Goal: Task Accomplishment & Management: Complete application form

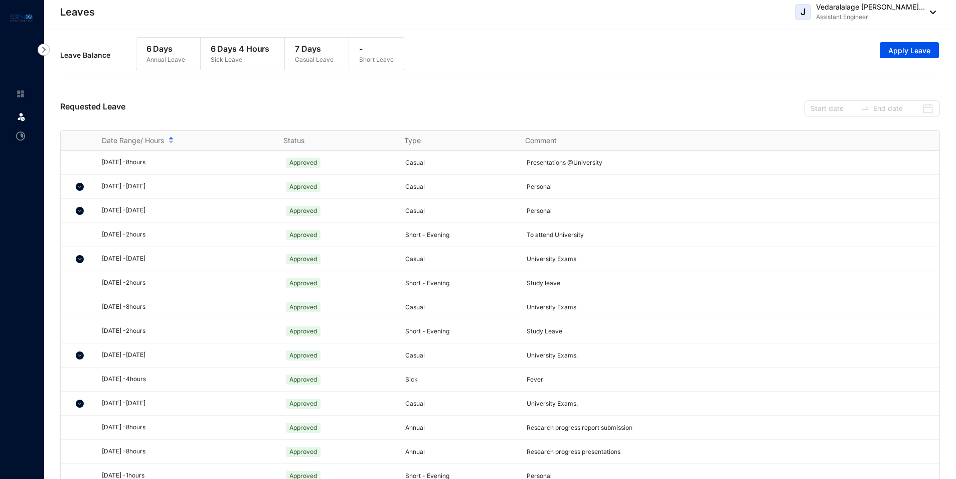
click at [622, 38] on div "Leave Balance 6 Days Annual Leave 6 Days 4 Hours Sick Leave 7 Days Casual Leave…" at bounding box center [500, 55] width 880 height 46
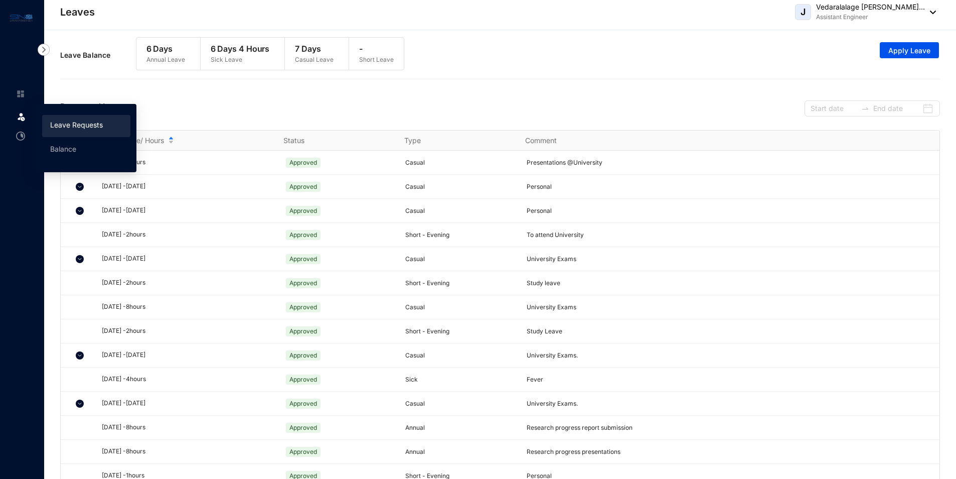
click at [17, 119] on img at bounding box center [21, 116] width 10 height 10
click at [59, 125] on link "Leave Requests" at bounding box center [76, 124] width 53 height 9
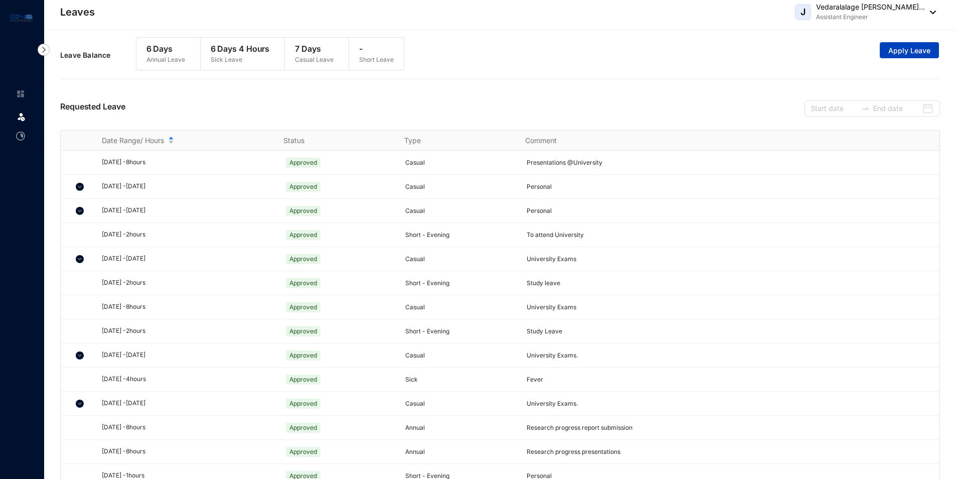
click at [895, 48] on span "Apply Leave" at bounding box center [910, 51] width 42 height 10
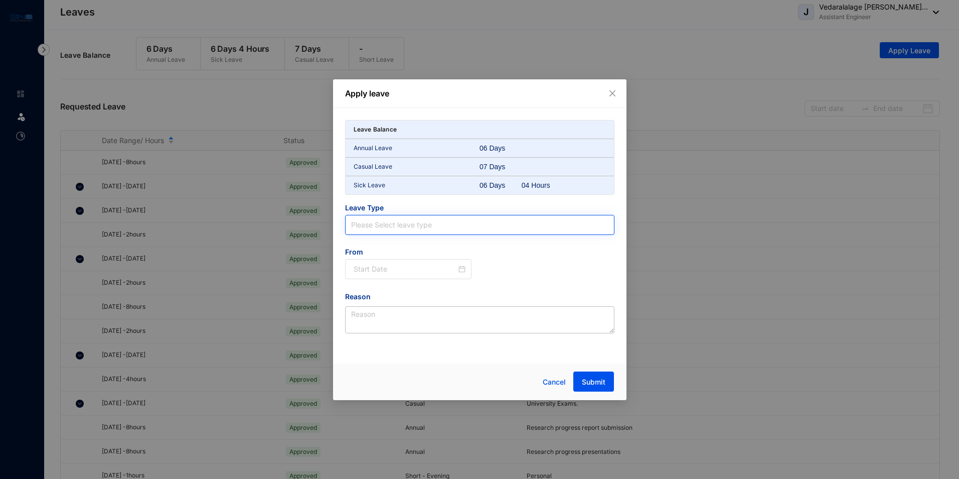
click at [424, 230] on input "search" at bounding box center [479, 224] width 257 height 19
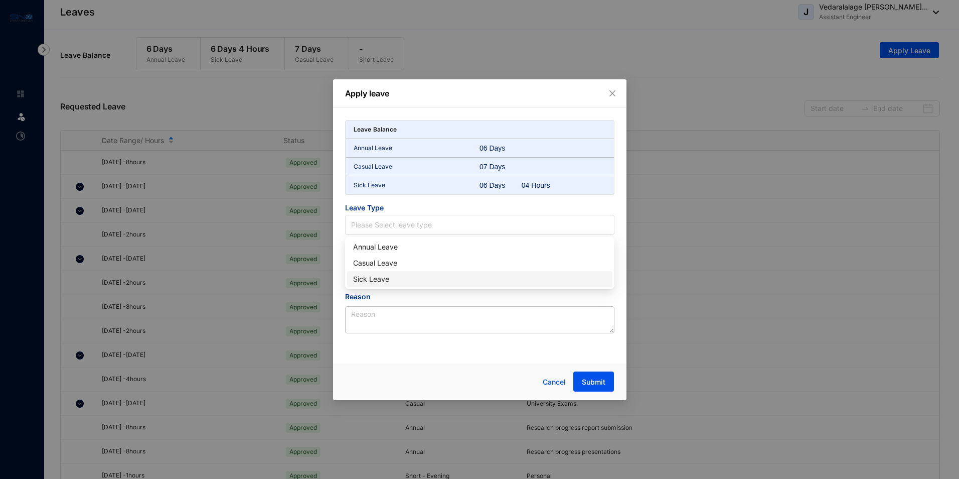
click at [393, 280] on div "Sick Leave" at bounding box center [479, 278] width 253 height 11
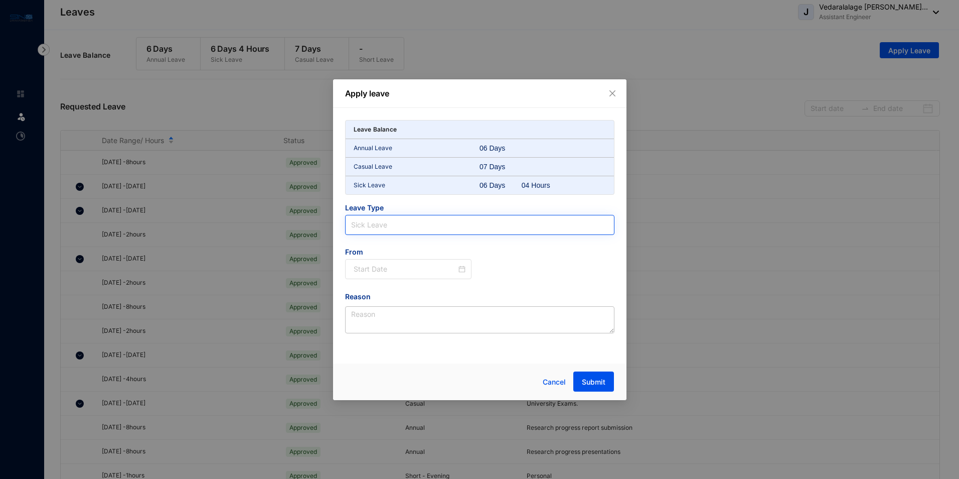
click at [442, 225] on span "Sick Leave" at bounding box center [479, 224] width 257 height 15
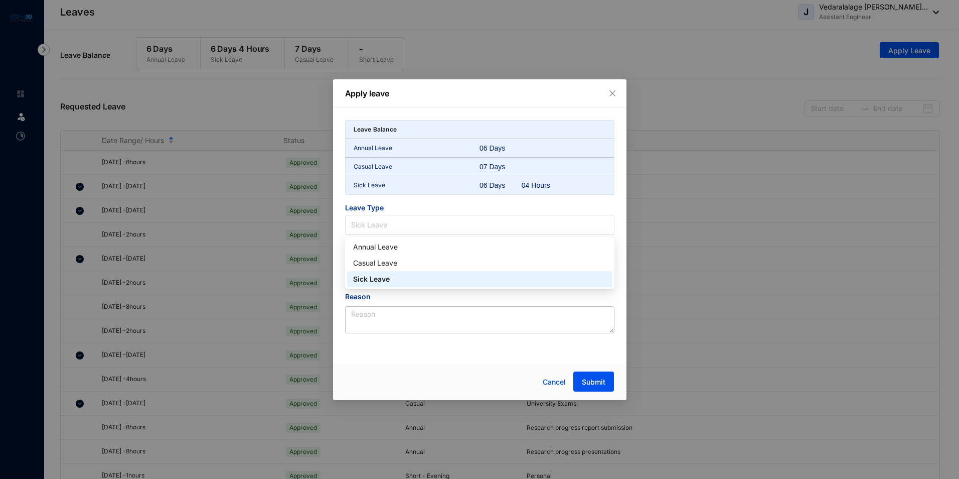
click at [411, 283] on div "Sick Leave" at bounding box center [479, 278] width 253 height 11
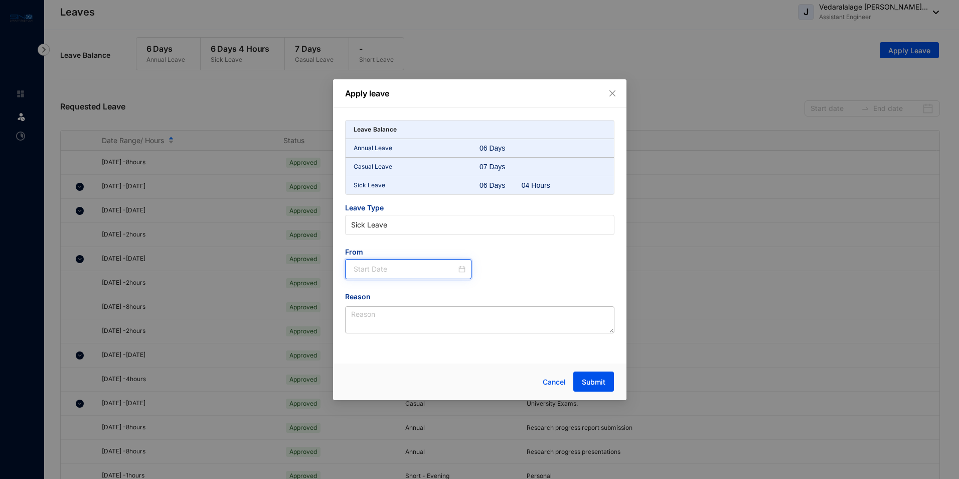
click at [413, 267] on input at bounding box center [405, 268] width 103 height 11
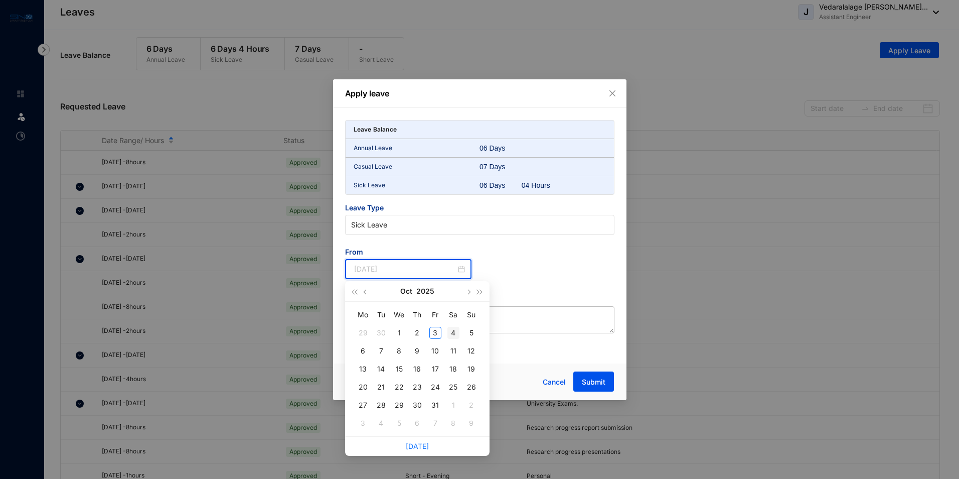
type input "[DATE]"
click at [507, 258] on div "From" at bounding box center [479, 269] width 285 height 44
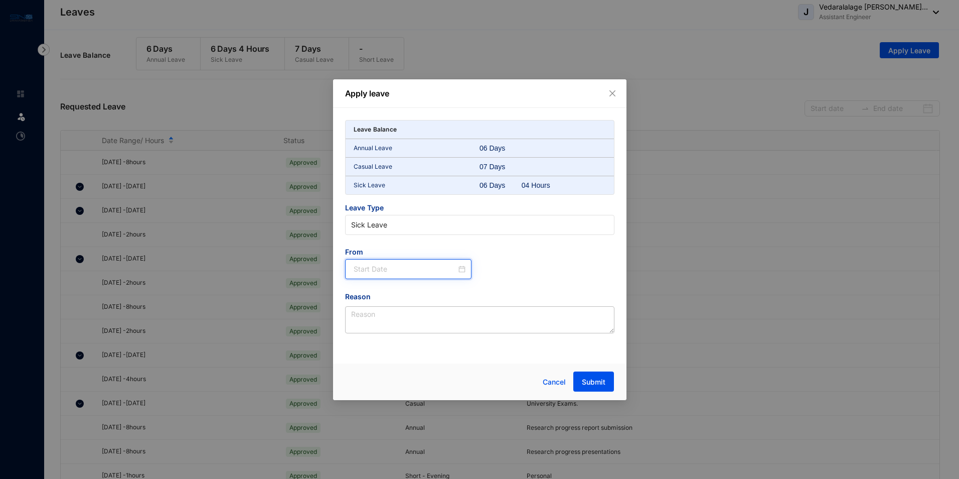
click at [394, 269] on input at bounding box center [405, 268] width 103 height 11
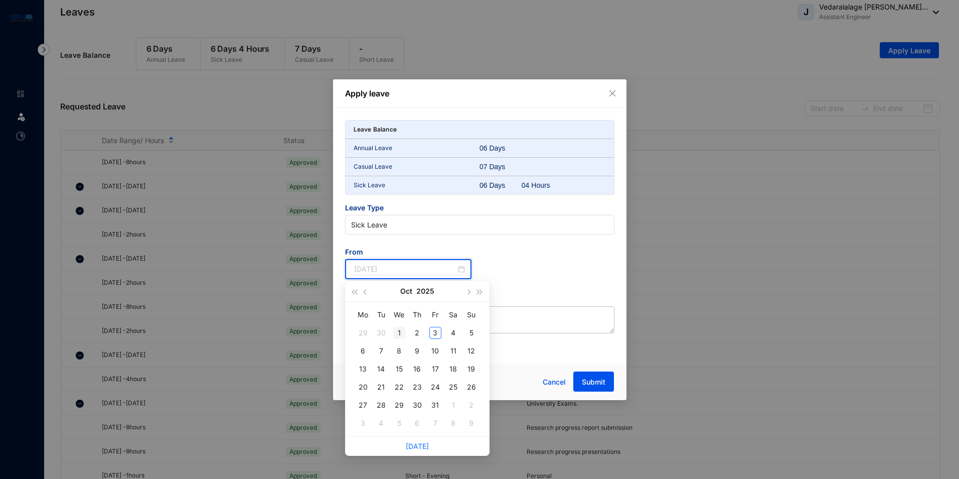
type input "[DATE]"
click at [593, 379] on span "Submit" at bounding box center [594, 382] width 24 height 10
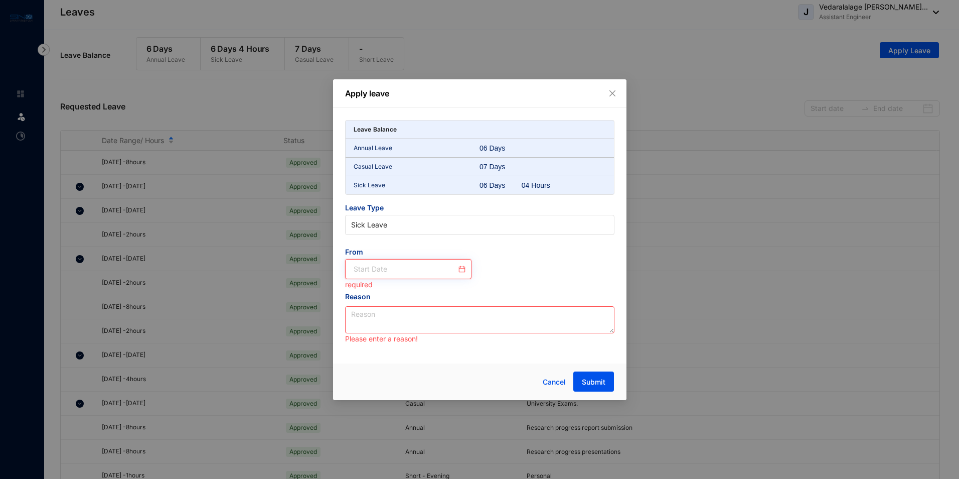
click at [399, 270] on input at bounding box center [405, 268] width 103 height 11
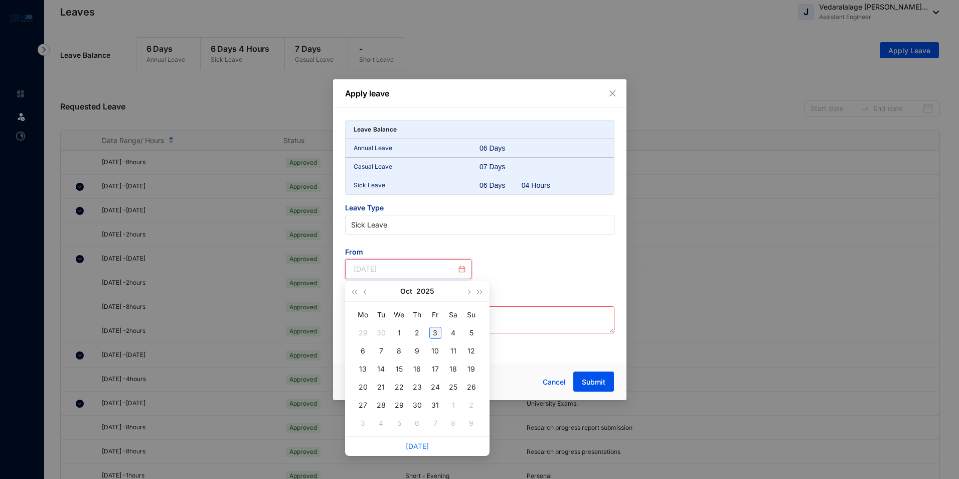
click at [439, 330] on div "3" at bounding box center [435, 333] width 12 height 12
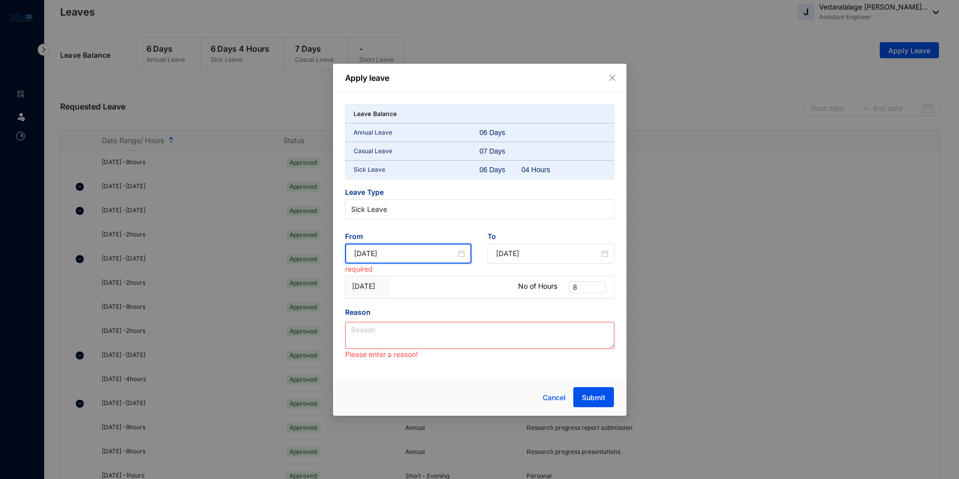
type input "[DATE]"
click at [590, 290] on span "8" at bounding box center [587, 286] width 29 height 11
click at [590, 325] on div "4" at bounding box center [587, 321] width 21 height 11
click at [385, 327] on textarea "Reason" at bounding box center [479, 335] width 269 height 27
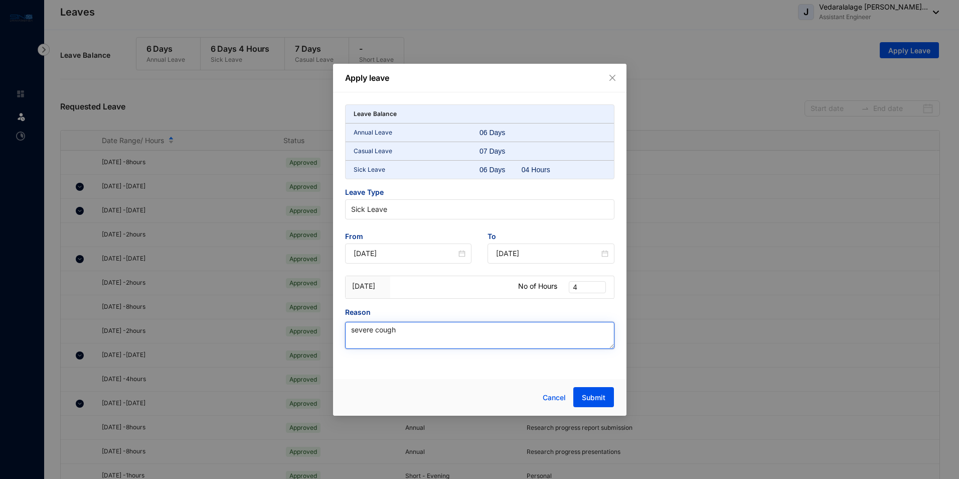
drag, startPoint x: 399, startPoint y: 332, endPoint x: 349, endPoint y: 333, distance: 50.7
click at [349, 333] on textarea "severe cough" at bounding box center [479, 335] width 269 height 27
type textarea "severe cough"
click at [428, 310] on div "Reason" at bounding box center [479, 314] width 269 height 15
click at [551, 395] on span "Cancel" at bounding box center [554, 397] width 23 height 11
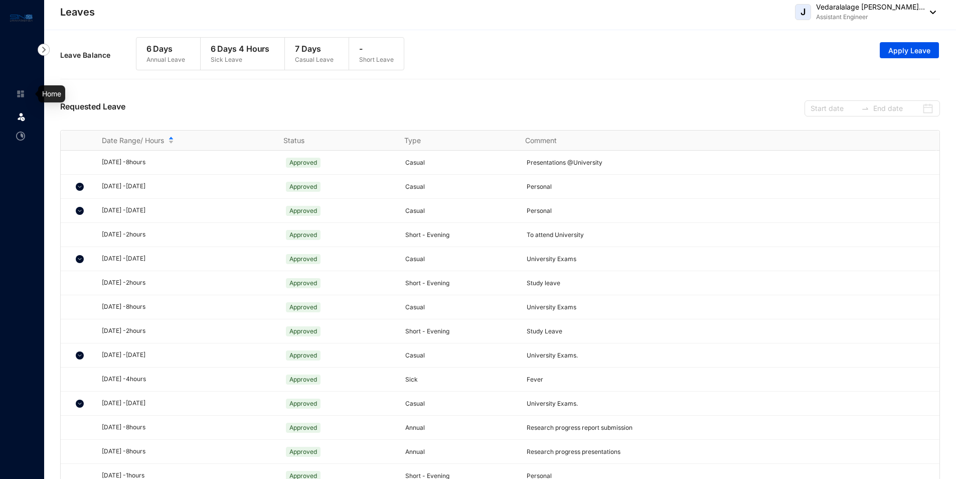
click at [22, 92] on img at bounding box center [20, 93] width 9 height 9
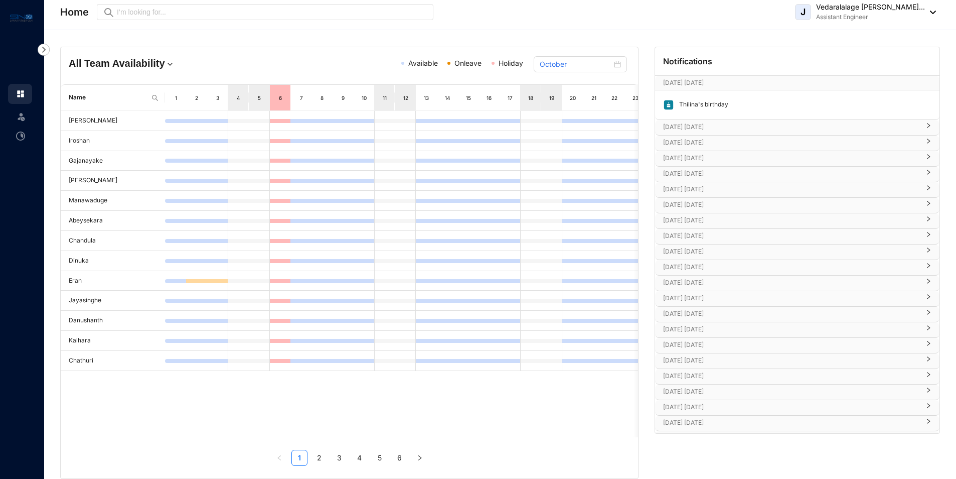
click at [99, 64] on h4 "All Team Availability" at bounding box center [162, 63] width 187 height 14
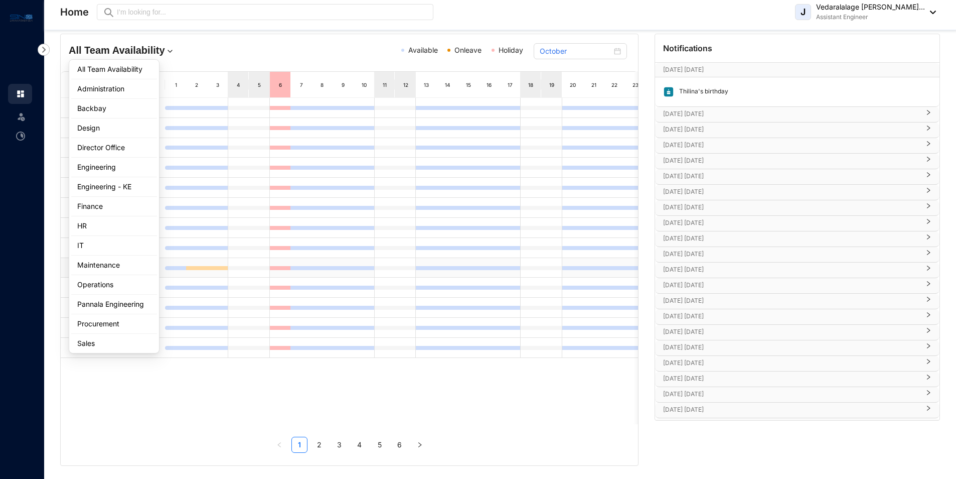
scroll to position [16, 0]
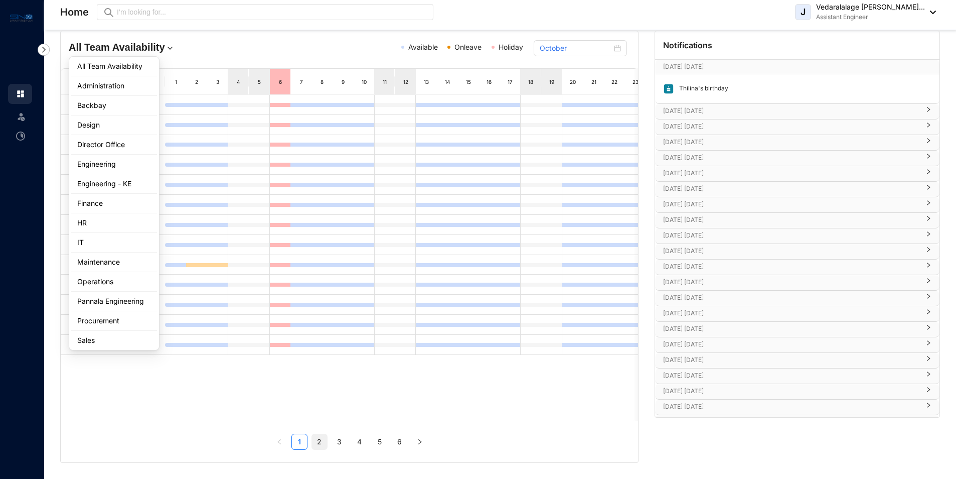
click at [319, 448] on link "2" at bounding box center [319, 441] width 15 height 15
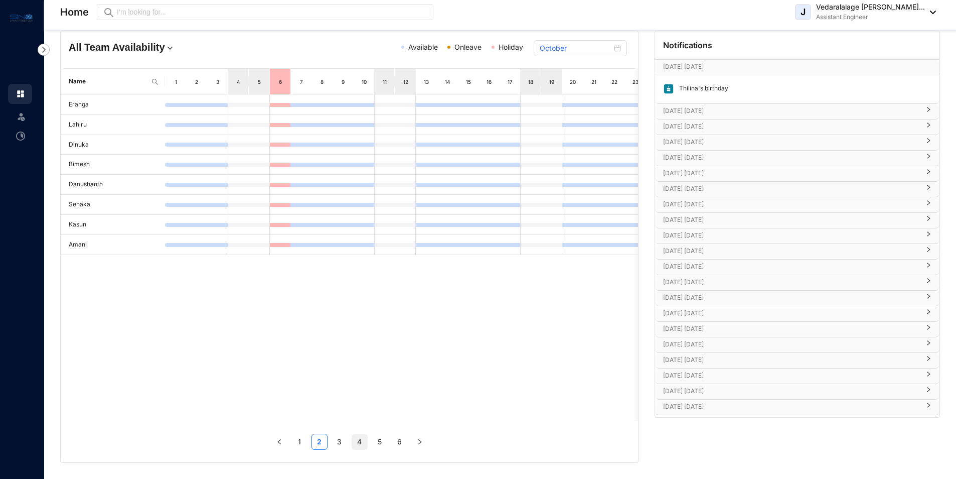
click at [362, 442] on link "4" at bounding box center [359, 441] width 15 height 15
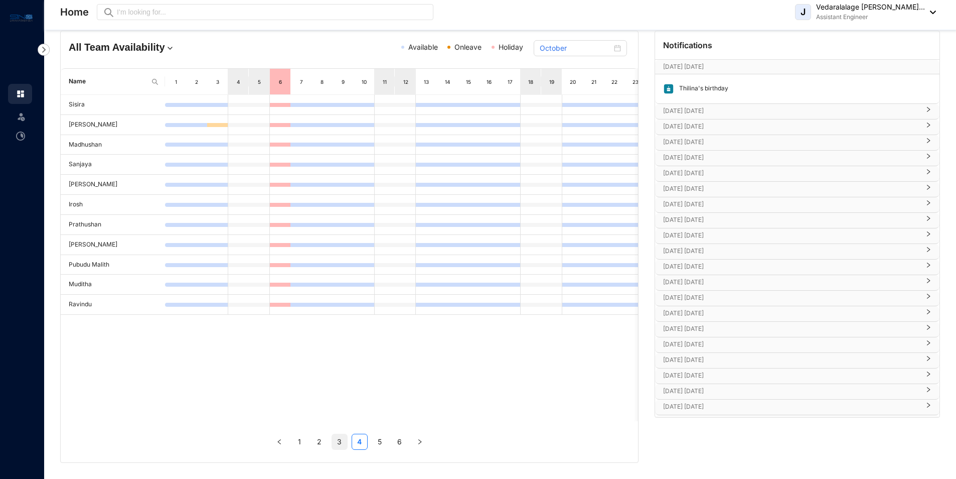
click at [338, 442] on link "3" at bounding box center [339, 441] width 15 height 15
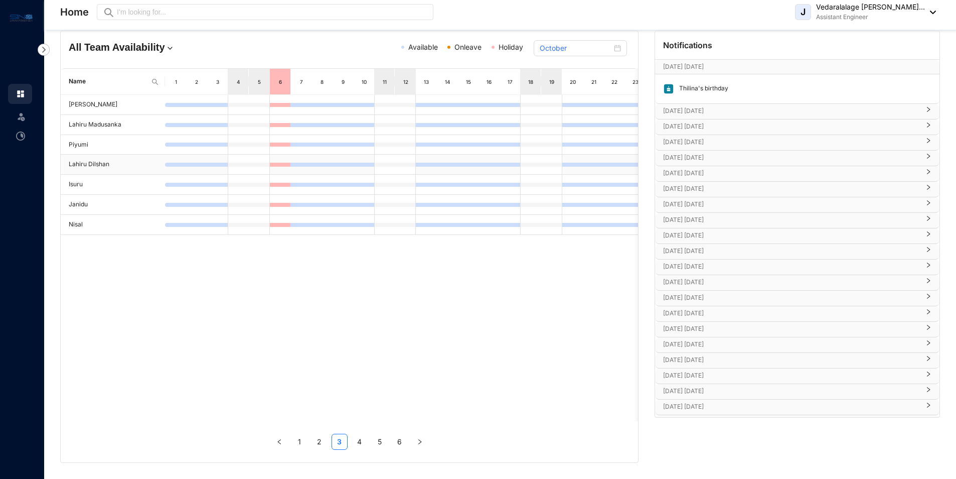
click at [217, 165] on div at bounding box center [217, 165] width 21 height 4
click at [453, 15] on div "Home Preview J Vedaralalage [PERSON_NAME]... Assistant Engineer" at bounding box center [498, 12] width 876 height 20
